Goal: Obtain resource: Obtain resource

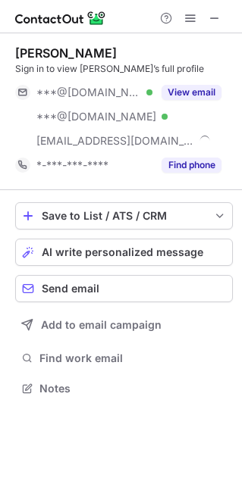
scroll to position [377, 242]
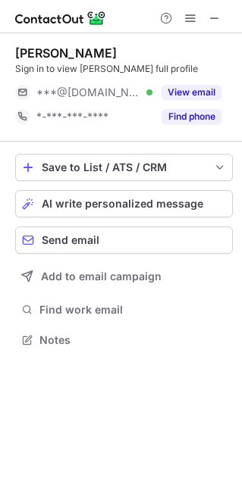
scroll to position [8, 8]
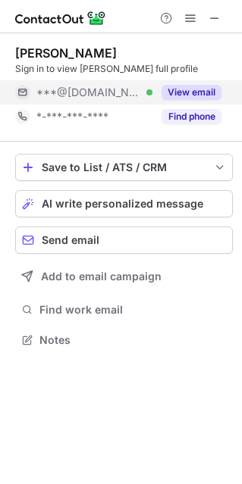
click at [198, 102] on div "View email" at bounding box center [186, 92] width 69 height 24
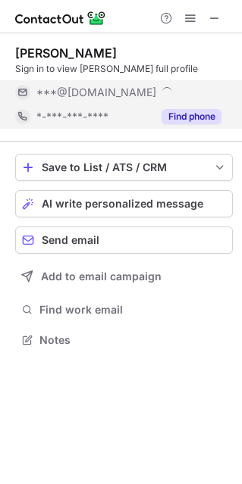
click at [199, 114] on div "Katie Merten Horelick Sign in to view Katie Merten’s full profile ***@gmail.com…" at bounding box center [123, 86] width 217 height 83
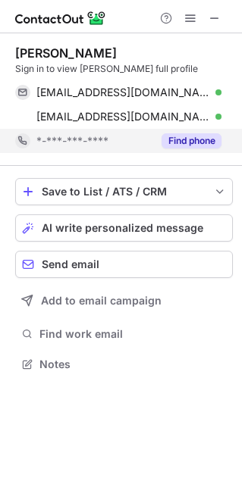
click at [187, 131] on div "Find phone" at bounding box center [186, 141] width 69 height 24
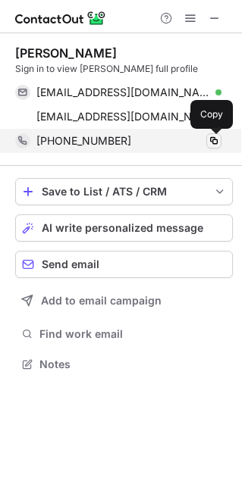
click at [210, 145] on span at bounding box center [214, 141] width 12 height 12
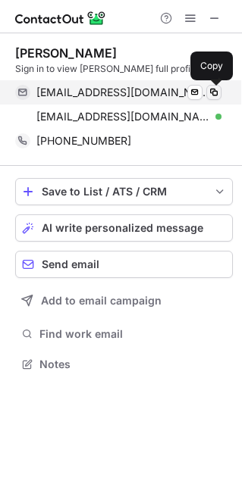
click at [217, 96] on span at bounding box center [214, 92] width 12 height 12
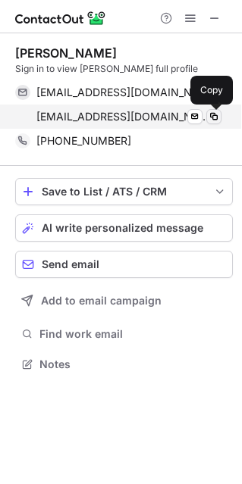
click at [216, 117] on span at bounding box center [214, 117] width 12 height 12
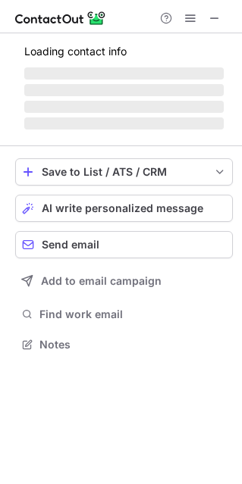
scroll to position [353, 242]
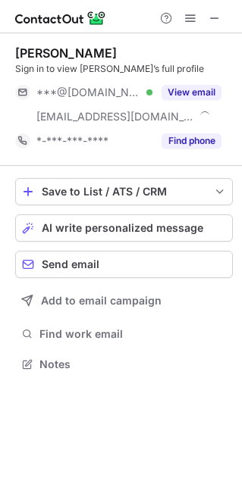
click at [120, 116] on span "***@qbslearning.com" at bounding box center [115, 117] width 158 height 14
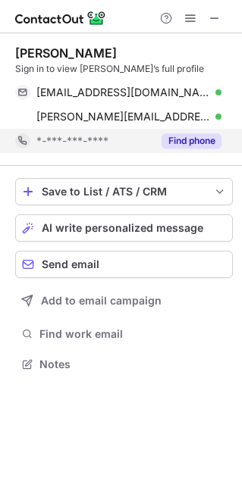
click at [123, 131] on div "*-***-***-****" at bounding box center [83, 141] width 137 height 24
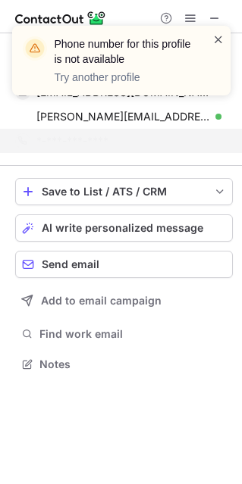
click at [212, 38] on span at bounding box center [218, 39] width 12 height 15
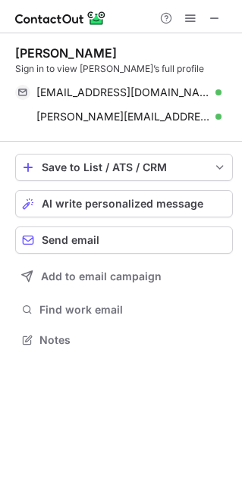
scroll to position [329, 242]
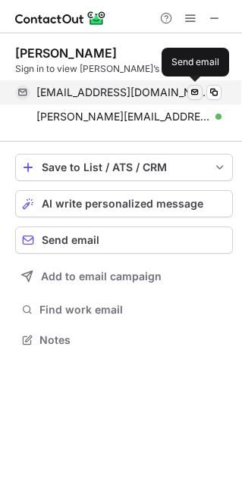
click at [197, 95] on span at bounding box center [195, 92] width 12 height 12
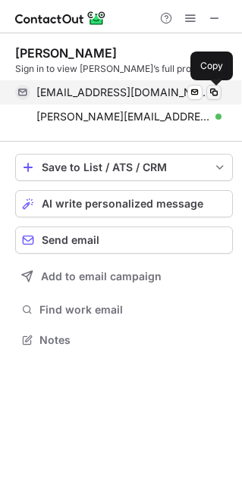
click at [212, 94] on span at bounding box center [214, 92] width 12 height 12
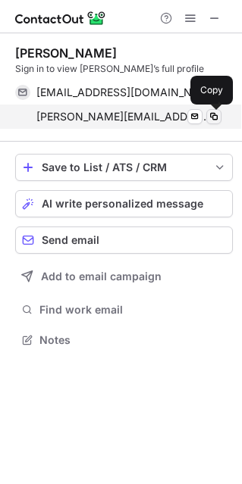
click at [215, 117] on span at bounding box center [214, 117] width 12 height 12
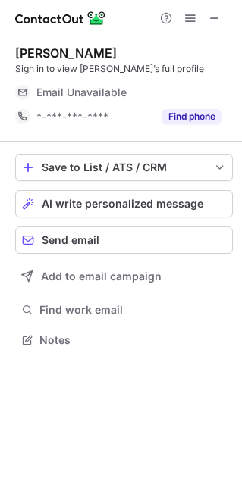
scroll to position [8, 8]
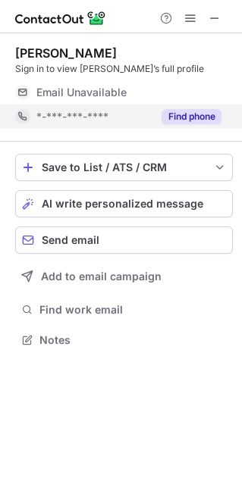
click at [177, 123] on button "Find phone" at bounding box center [191, 116] width 60 height 15
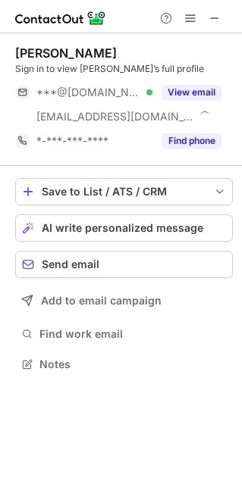
scroll to position [353, 242]
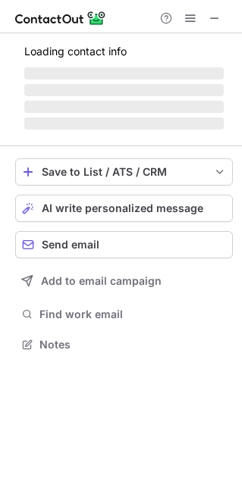
scroll to position [353, 242]
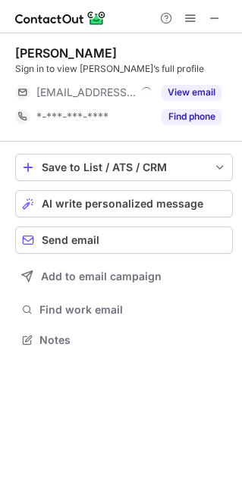
scroll to position [8, 8]
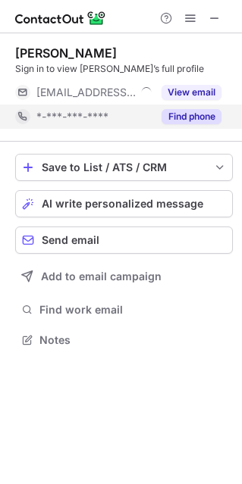
click at [122, 123] on div "*-***-***-****" at bounding box center [94, 117] width 116 height 14
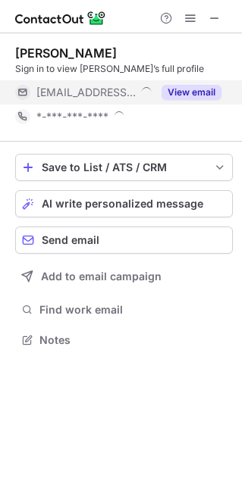
click at [130, 90] on div "[EMAIL_ADDRESS][PERSON_NAME][DOMAIN_NAME]" at bounding box center [94, 93] width 116 height 14
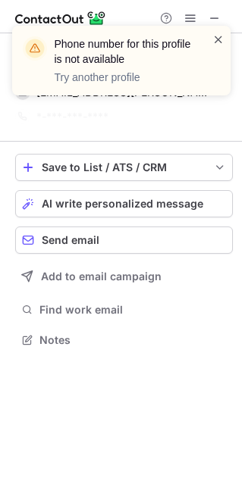
click at [223, 39] on span at bounding box center [218, 39] width 12 height 15
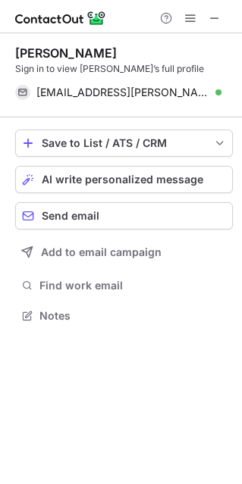
scroll to position [305, 242]
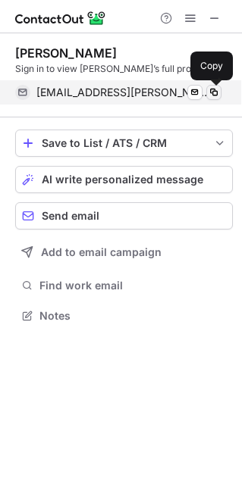
click at [214, 93] on span at bounding box center [214, 92] width 12 height 12
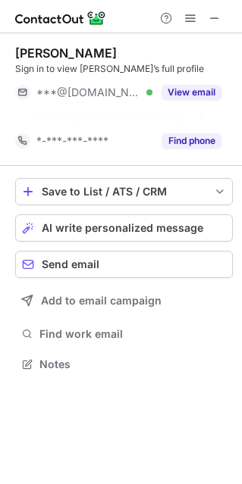
scroll to position [329, 242]
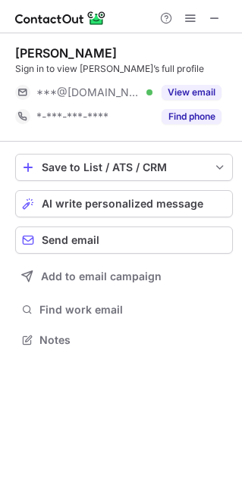
click at [180, 136] on div "Jeanette Lerio Sign in to view Jeanette’s full profile ***@gmail.com Verified V…" at bounding box center [123, 87] width 217 height 108
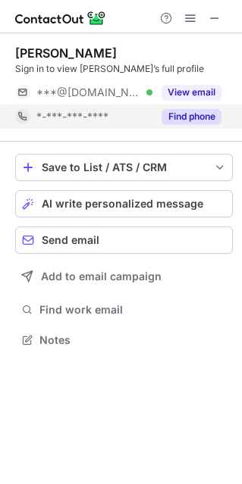
click at [181, 112] on button "Find phone" at bounding box center [191, 116] width 60 height 15
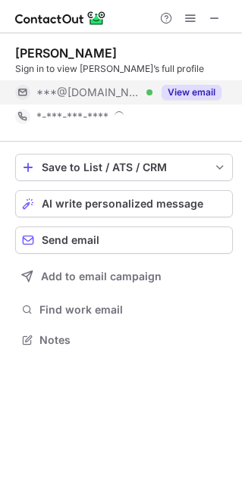
click at [186, 99] on button "View email" at bounding box center [191, 92] width 60 height 15
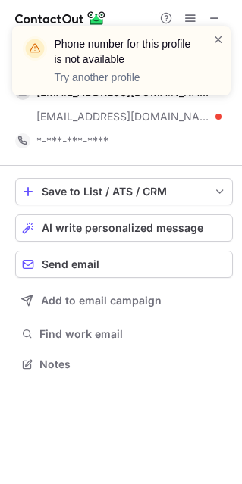
scroll to position [353, 242]
click at [218, 34] on span at bounding box center [218, 39] width 12 height 15
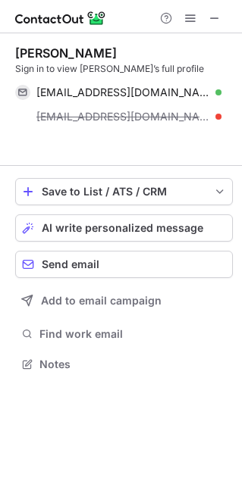
scroll to position [329, 242]
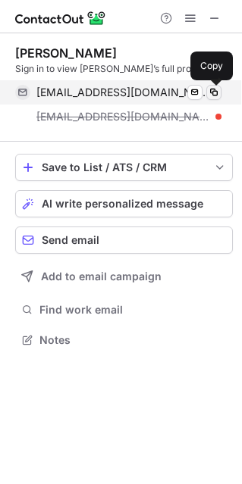
click at [214, 92] on span at bounding box center [214, 92] width 12 height 12
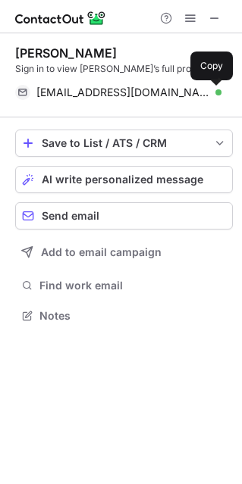
scroll to position [305, 242]
